Goal: Transaction & Acquisition: Purchase product/service

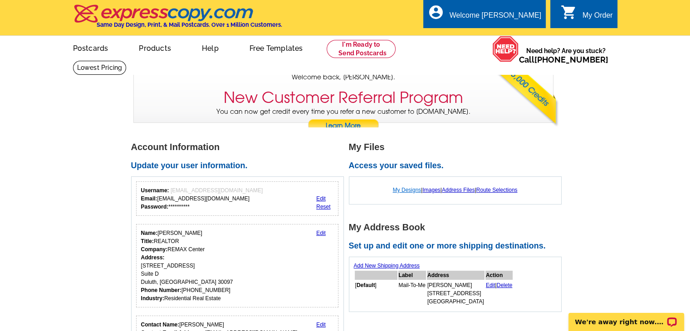
click at [394, 190] on link "My Designs" at bounding box center [407, 190] width 29 height 6
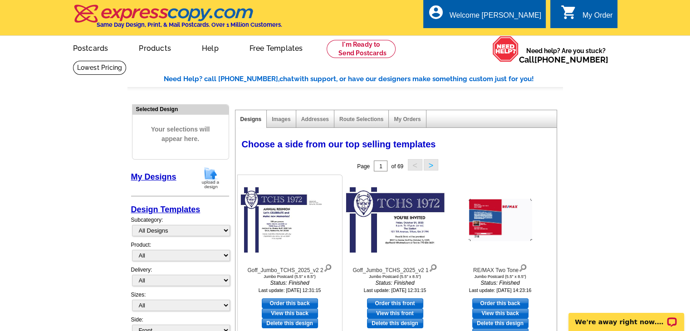
click at [292, 302] on link "Order this back" at bounding box center [290, 304] width 56 height 10
select select "2"
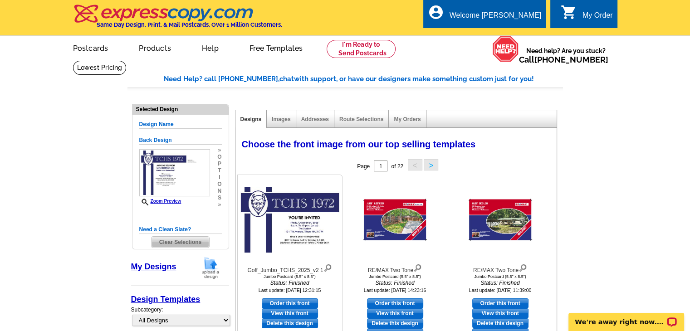
click at [281, 304] on link "Order this front" at bounding box center [290, 304] width 56 height 10
select select "back"
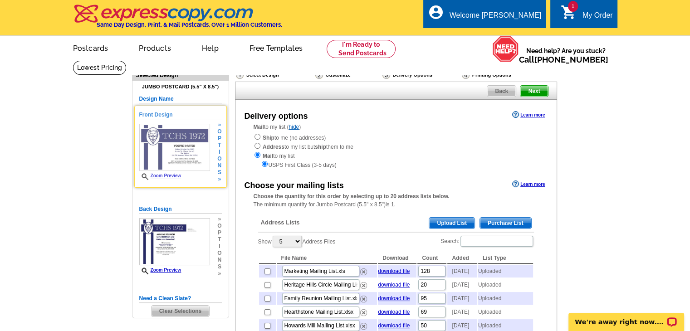
click at [195, 167] on img at bounding box center [174, 147] width 71 height 47
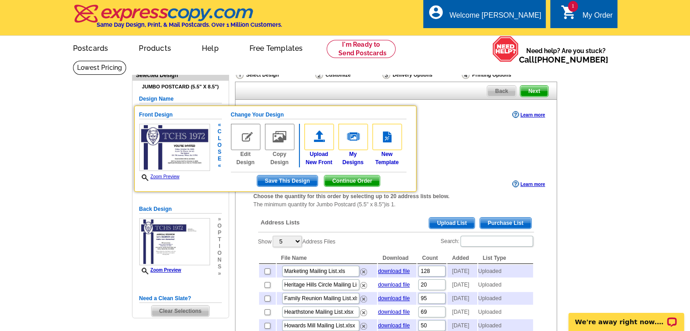
click at [194, 164] on img at bounding box center [174, 147] width 71 height 47
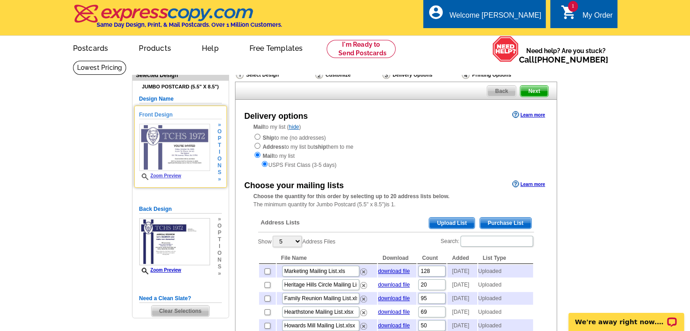
click at [194, 164] on img at bounding box center [174, 147] width 71 height 47
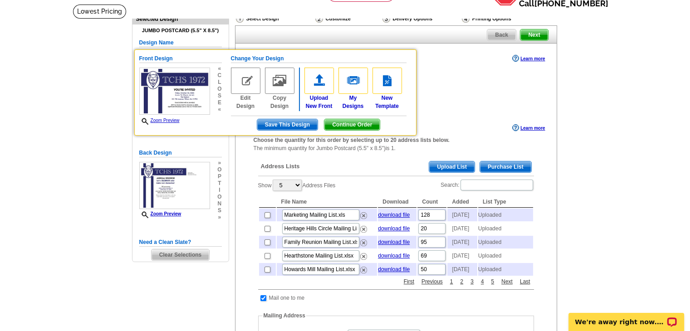
scroll to position [60, 0]
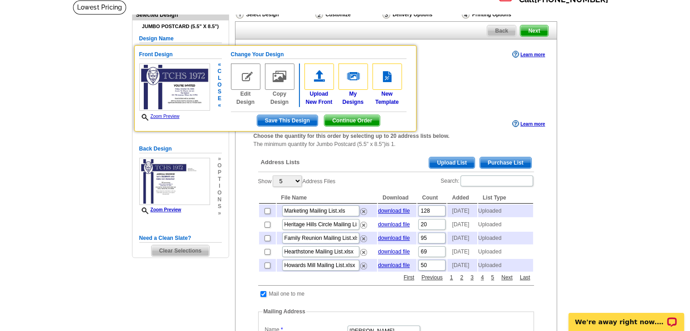
click at [338, 122] on span "Continue Order" at bounding box center [351, 120] width 55 height 11
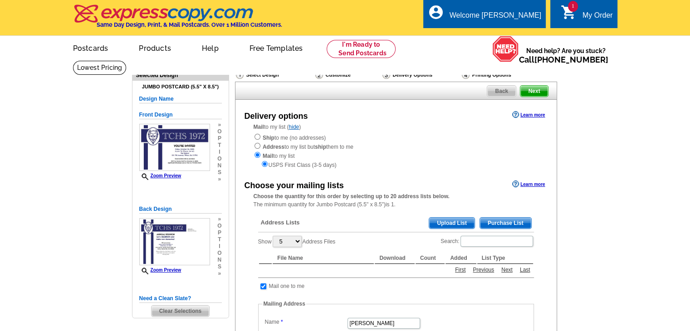
click at [447, 162] on div "USPS First Class (3-5 days)" at bounding box center [396, 164] width 285 height 9
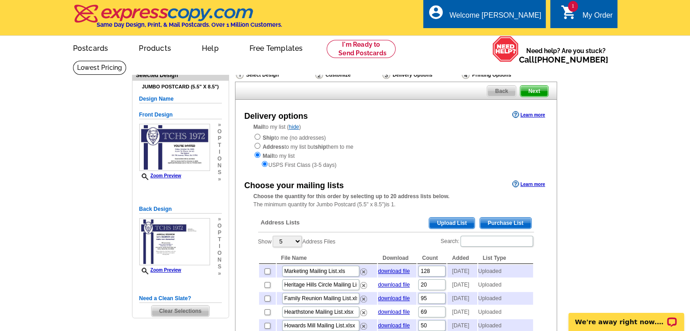
click at [445, 223] on span "Upload List" at bounding box center [451, 223] width 45 height 11
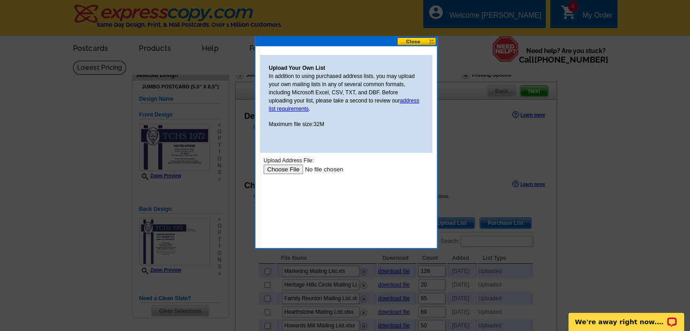
click at [288, 170] on input "file" at bounding box center [320, 170] width 115 height 10
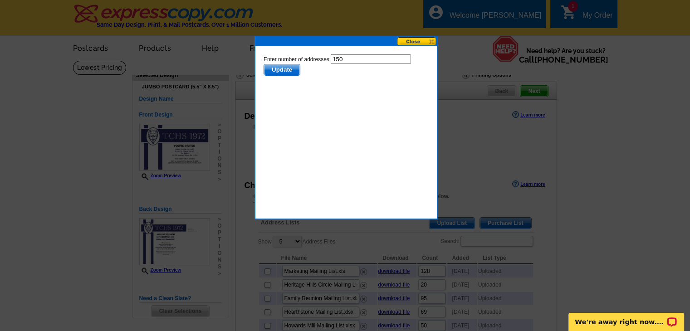
click at [288, 76] on body "Enter number of addresses: 150 Update" at bounding box center [345, 95] width 165 height 82
click at [284, 72] on span "Update" at bounding box center [282, 69] width 36 height 11
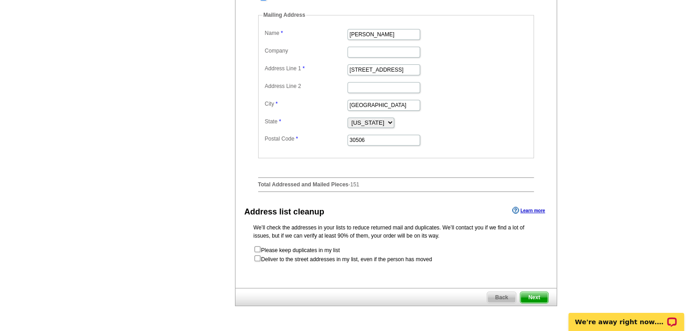
scroll to position [363, 0]
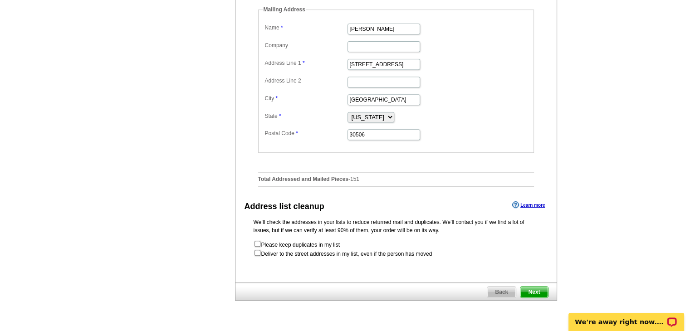
click at [534, 298] on span "Next" at bounding box center [533, 292] width 27 height 11
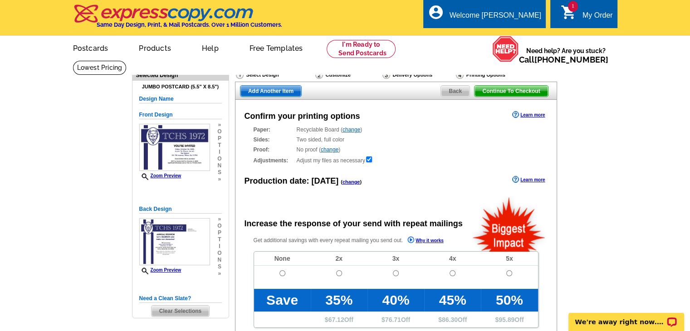
radio input "false"
click at [282, 275] on input "radio" at bounding box center [282, 273] width 6 height 6
radio input "true"
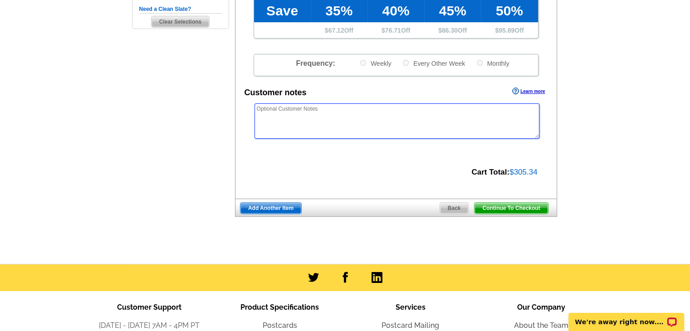
click at [403, 132] on textarea at bounding box center [397, 120] width 285 height 35
type textarea "Do not forward. Any undeliverable as addressed to be returned to sender. Thanks!"
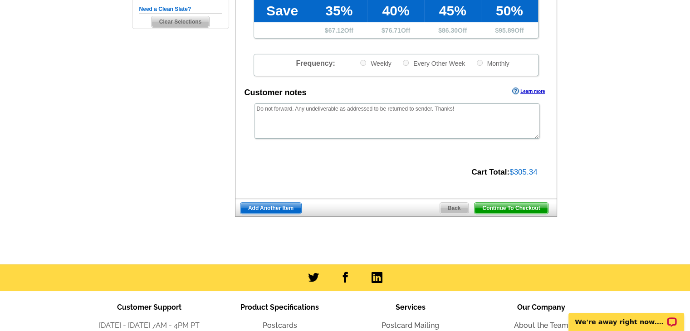
click at [496, 209] on span "Continue To Checkout" at bounding box center [511, 208] width 73 height 11
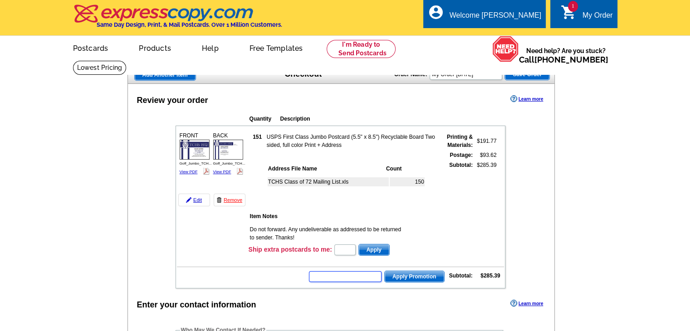
click at [377, 273] on input "text" at bounding box center [345, 276] width 73 height 11
type input "E3025"
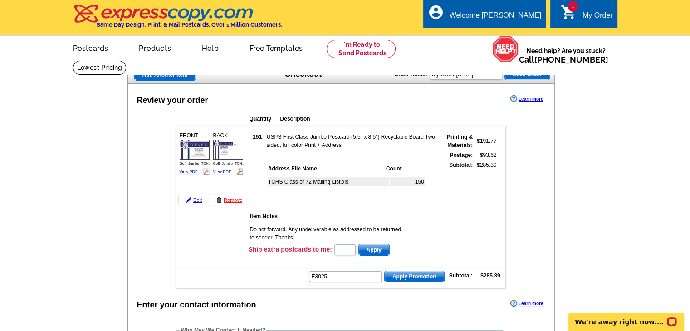
click at [409, 274] on span "Apply Promotion" at bounding box center [414, 276] width 59 height 11
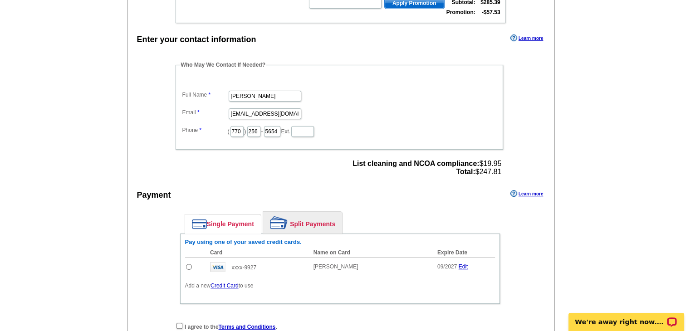
scroll to position [302, 0]
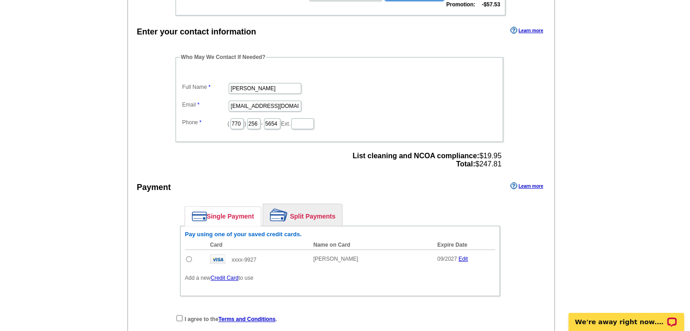
click at [229, 275] on link "Credit Card" at bounding box center [225, 278] width 28 height 6
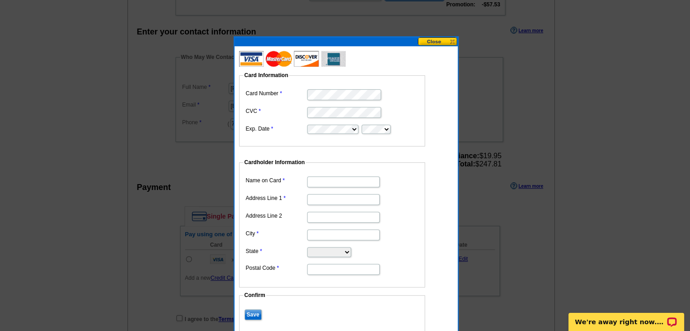
type input "[PERSON_NAME]"
click at [421, 99] on fieldset "Card Information Card Number CVC Exp. Date" at bounding box center [332, 108] width 186 height 75
click at [407, 110] on dd at bounding box center [332, 112] width 177 height 14
click at [316, 201] on input "Address Line 1" at bounding box center [343, 199] width 73 height 11
type input "[STREET_ADDRESS]"
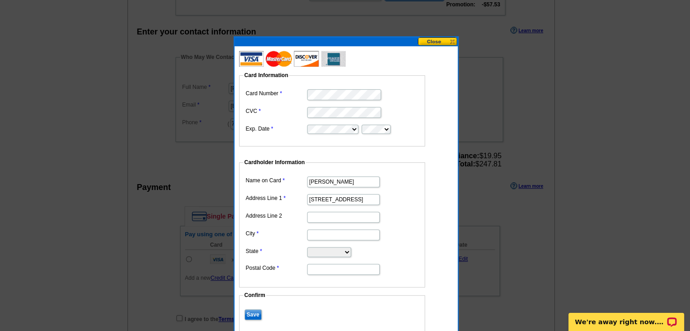
type input "Gainesville"
select select "GA"
type input "30506"
click at [362, 216] on input "Address Line 2" at bounding box center [343, 217] width 73 height 11
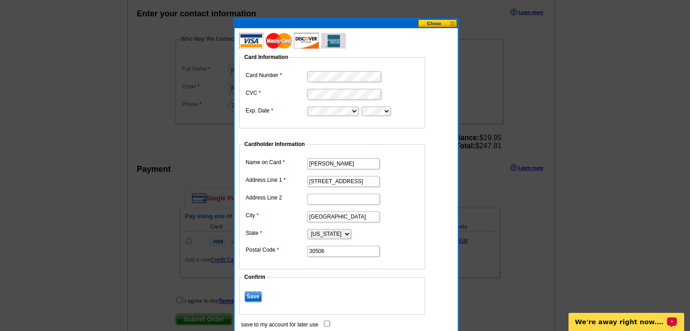
scroll to position [338, 0]
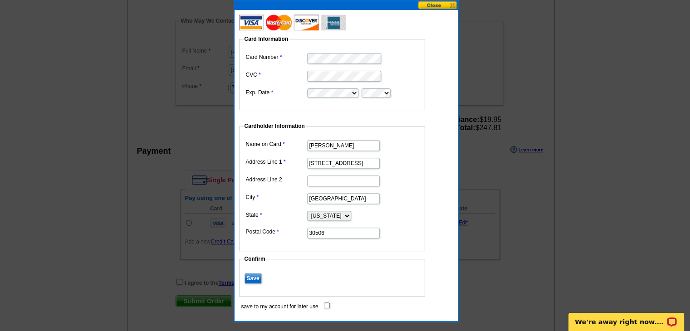
click at [252, 278] on input "Save" at bounding box center [253, 278] width 17 height 11
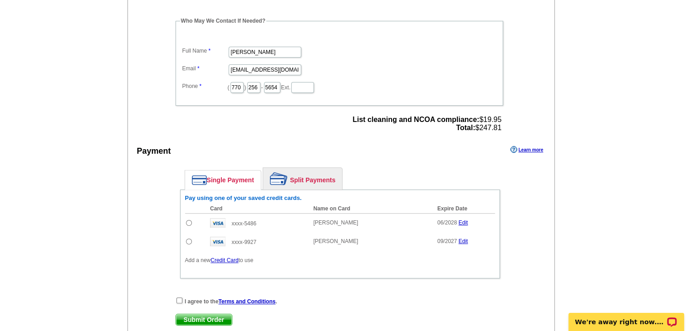
click at [176, 278] on div "Single Payment Split Payments Pay using one of your saved credit cards. Card Na…" at bounding box center [340, 225] width 329 height 125
click at [176, 298] on input "checkbox" at bounding box center [179, 301] width 6 height 6
checkbox input "true"
click at [202, 314] on span "Submit Order" at bounding box center [204, 319] width 56 height 11
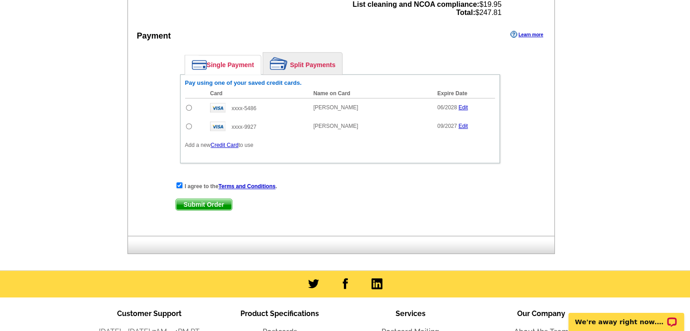
scroll to position [478, 0]
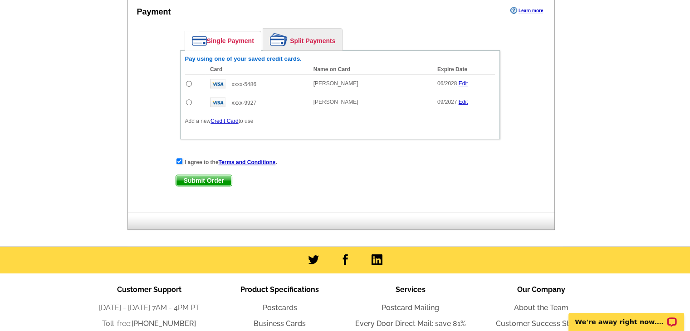
click at [186, 81] on input "radio" at bounding box center [189, 84] width 6 height 6
radio input "true"
click at [212, 175] on span "Submit Order" at bounding box center [204, 180] width 56 height 11
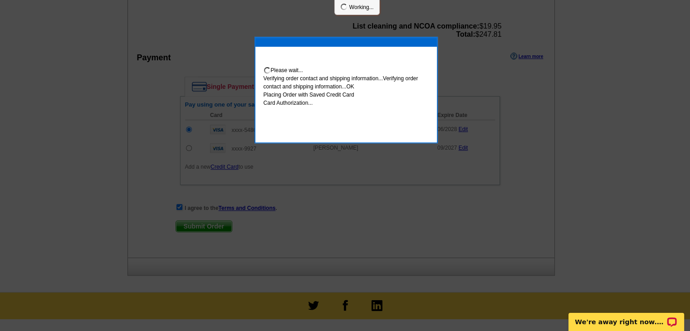
scroll to position [524, 0]
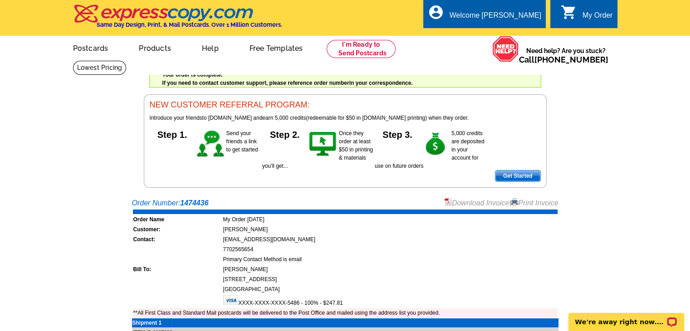
click at [528, 204] on link "Print Invoice" at bounding box center [534, 203] width 47 height 8
click at [526, 50] on link "Logout" at bounding box center [526, 51] width 23 height 8
